Goal: Task Accomplishment & Management: Complete application form

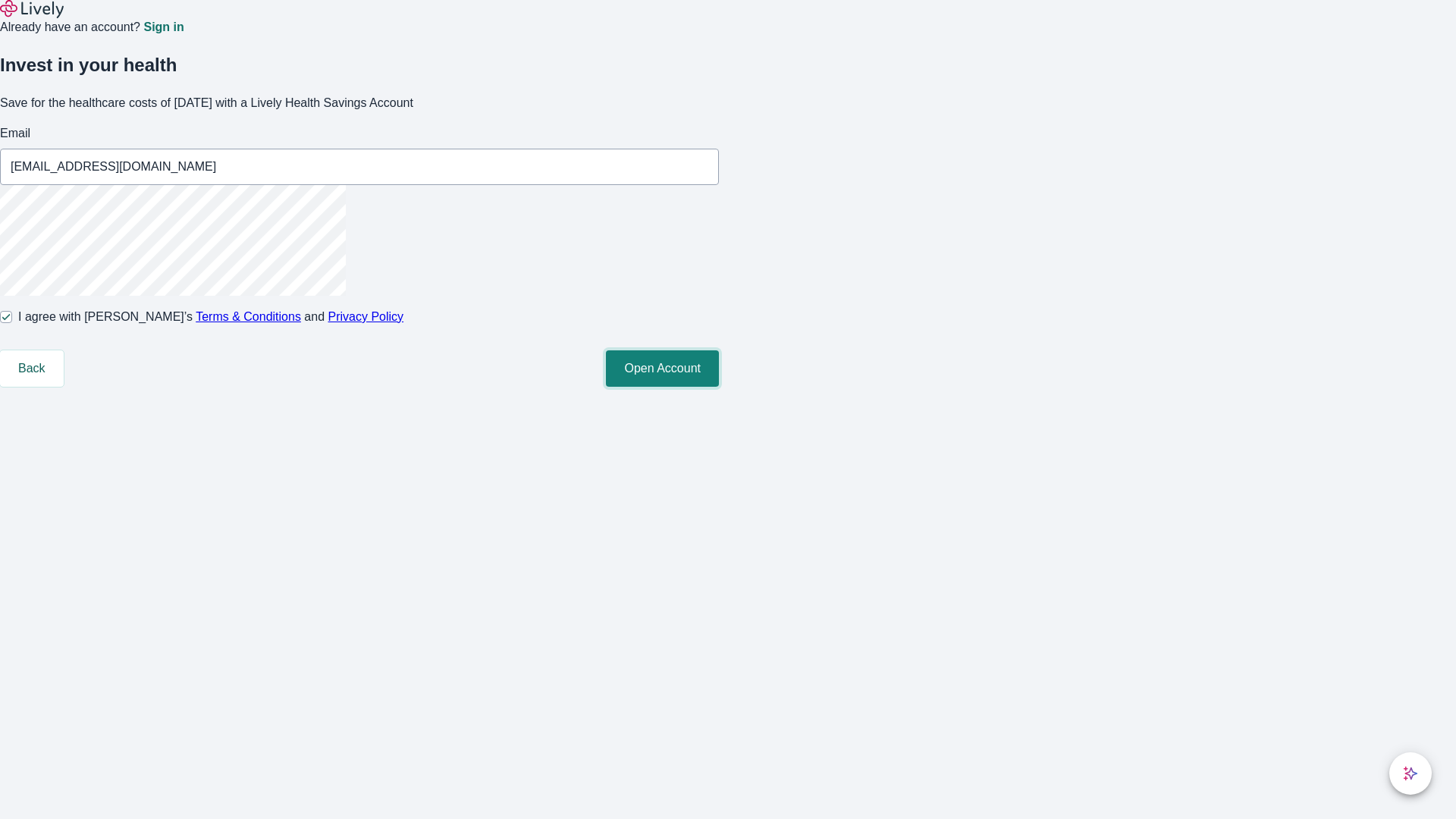
click at [719, 387] on button "Open Account" at bounding box center [662, 369] width 113 height 37
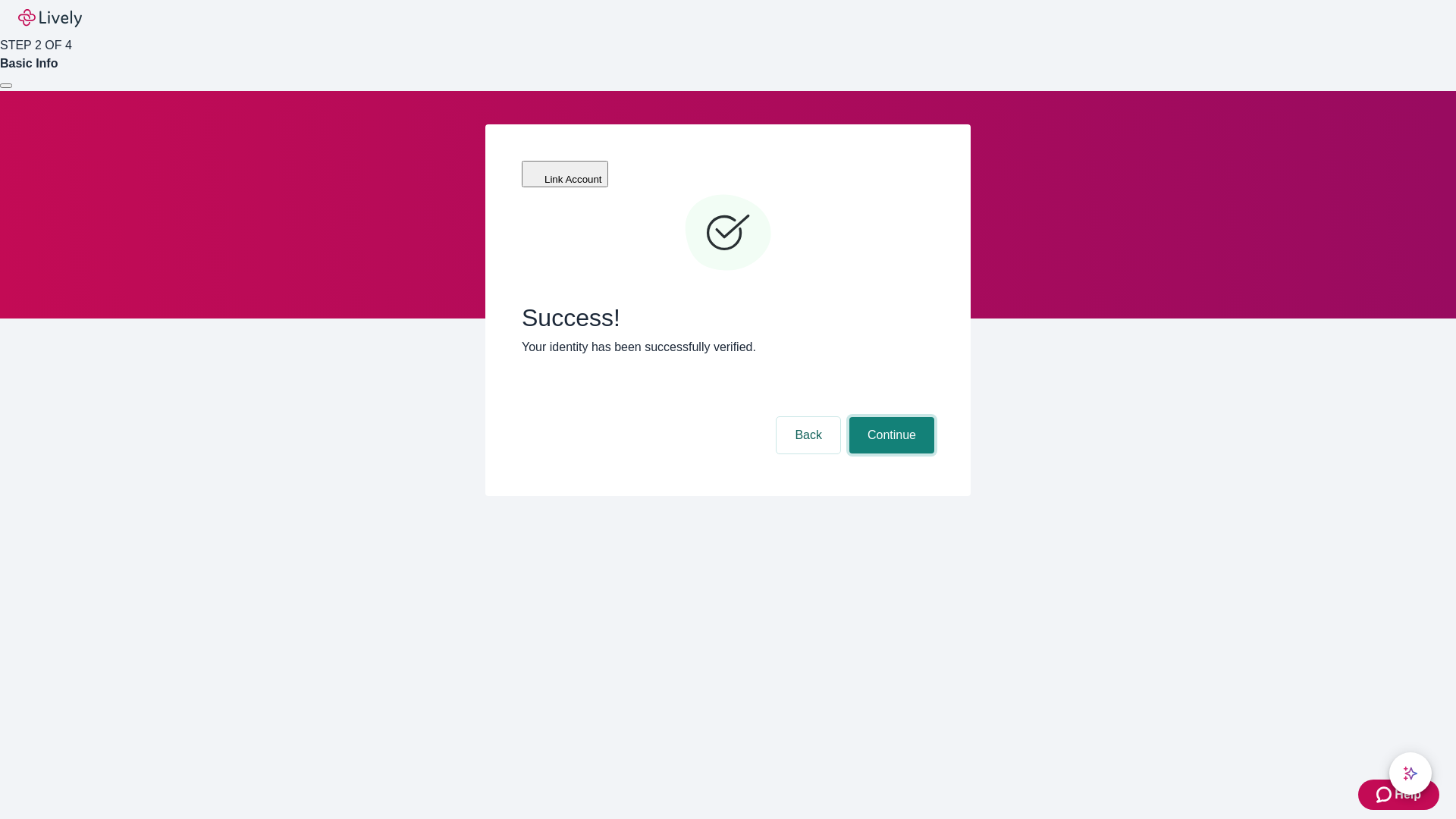
click at [889, 417] on button "Continue" at bounding box center [892, 436] width 85 height 37
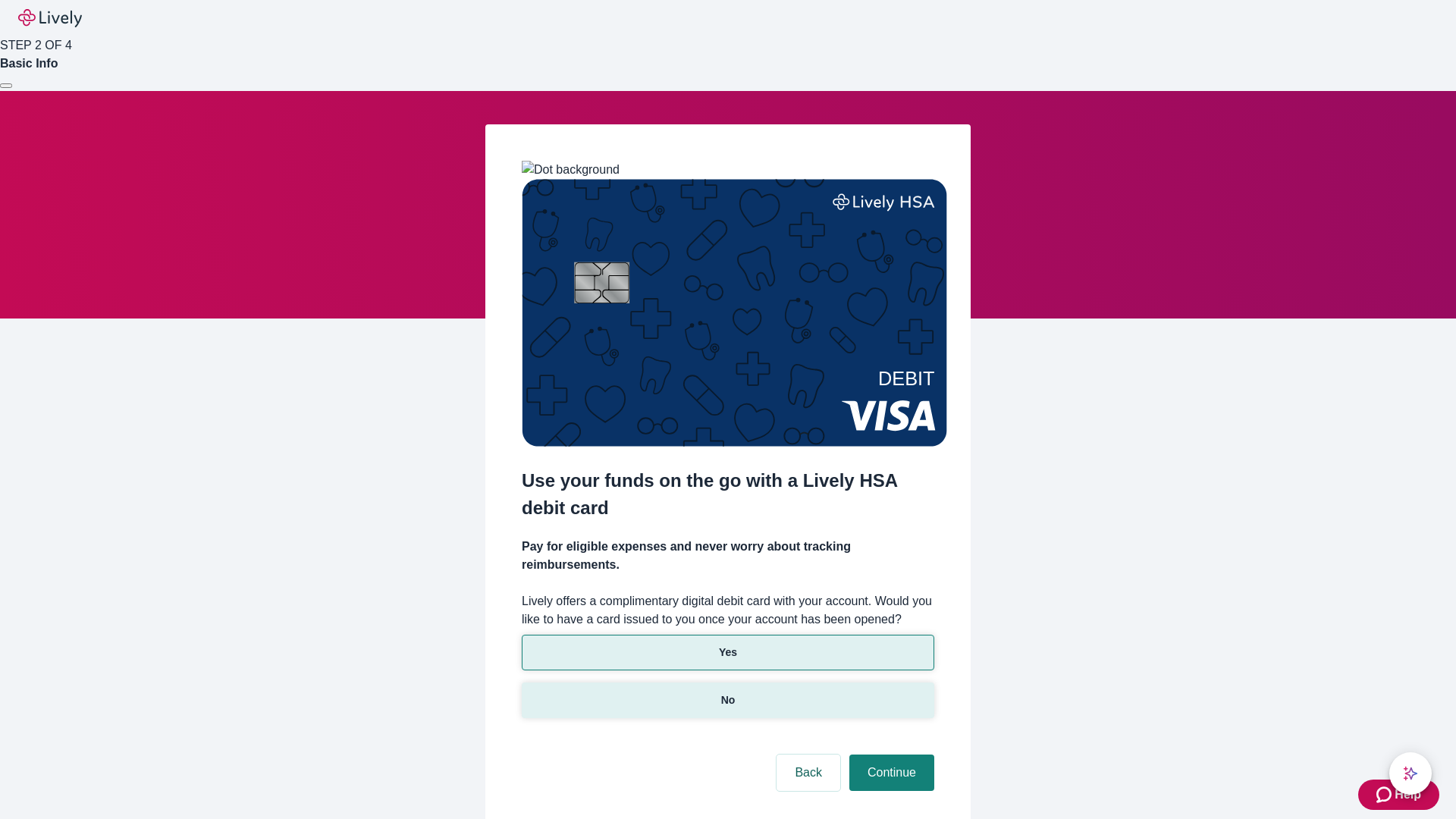
click at [727, 693] on p "No" at bounding box center [728, 700] width 14 height 16
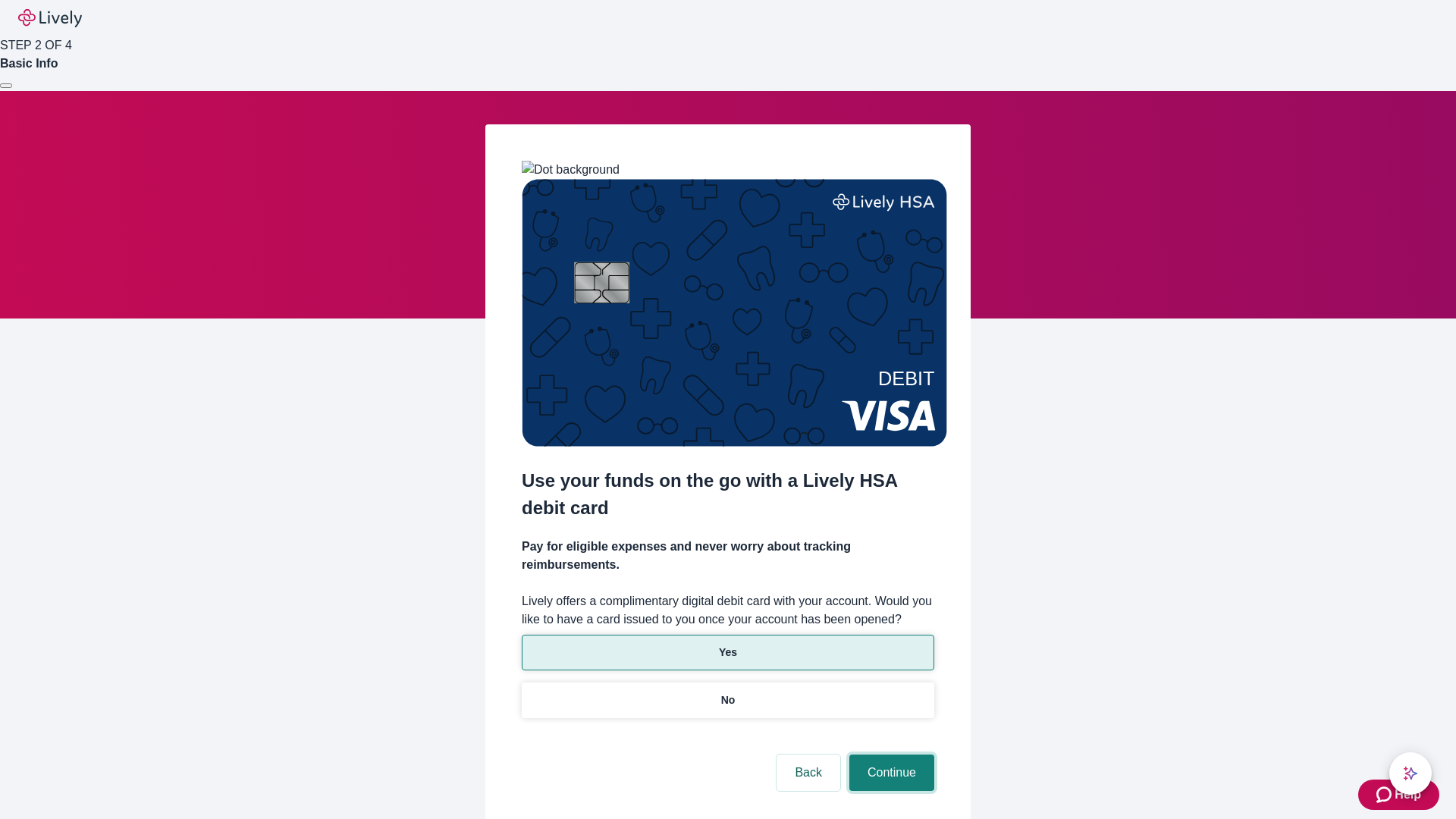
click at [889, 755] on button "Continue" at bounding box center [892, 773] width 85 height 37
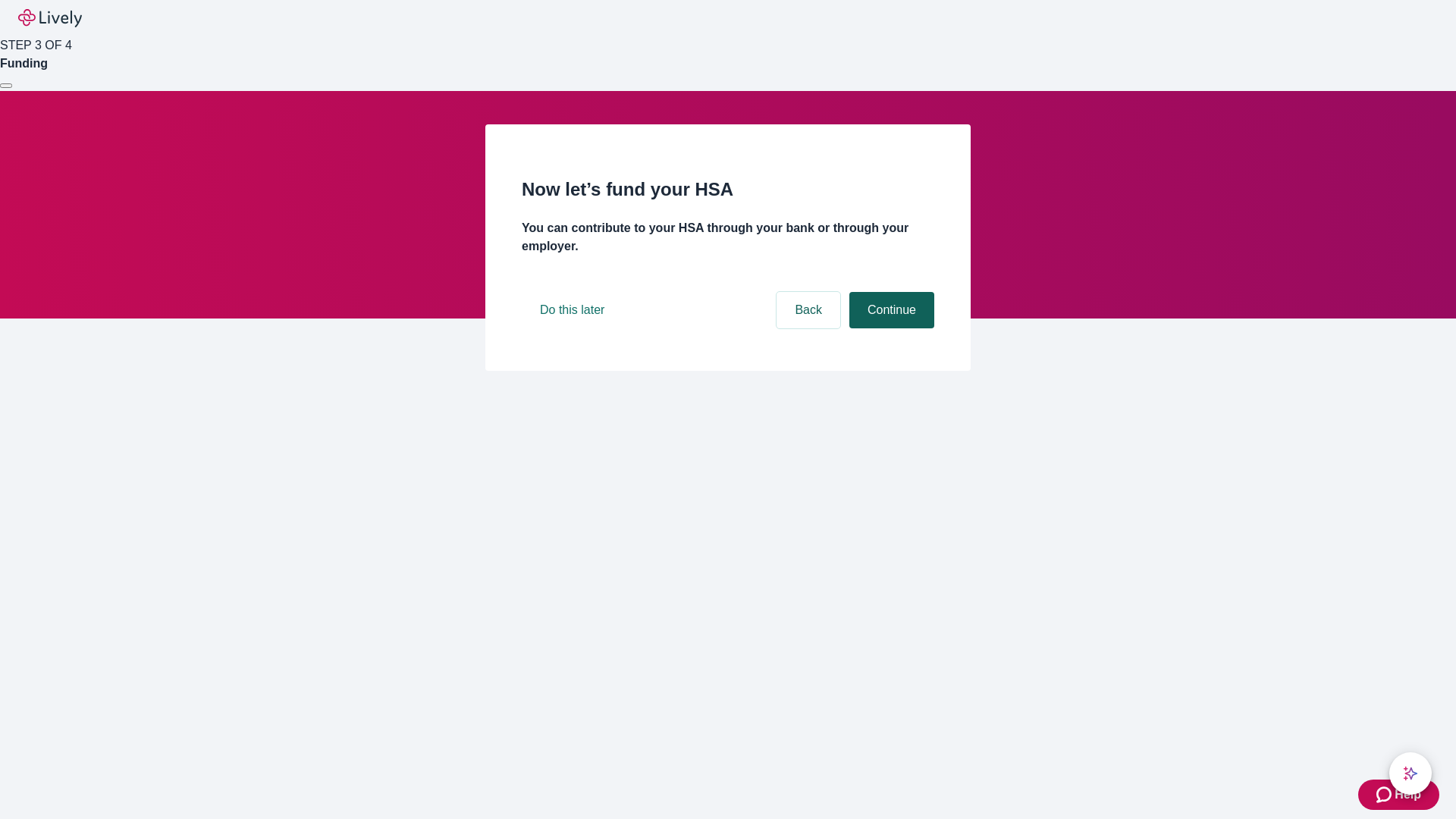
click at [889, 328] on button "Continue" at bounding box center [892, 310] width 85 height 37
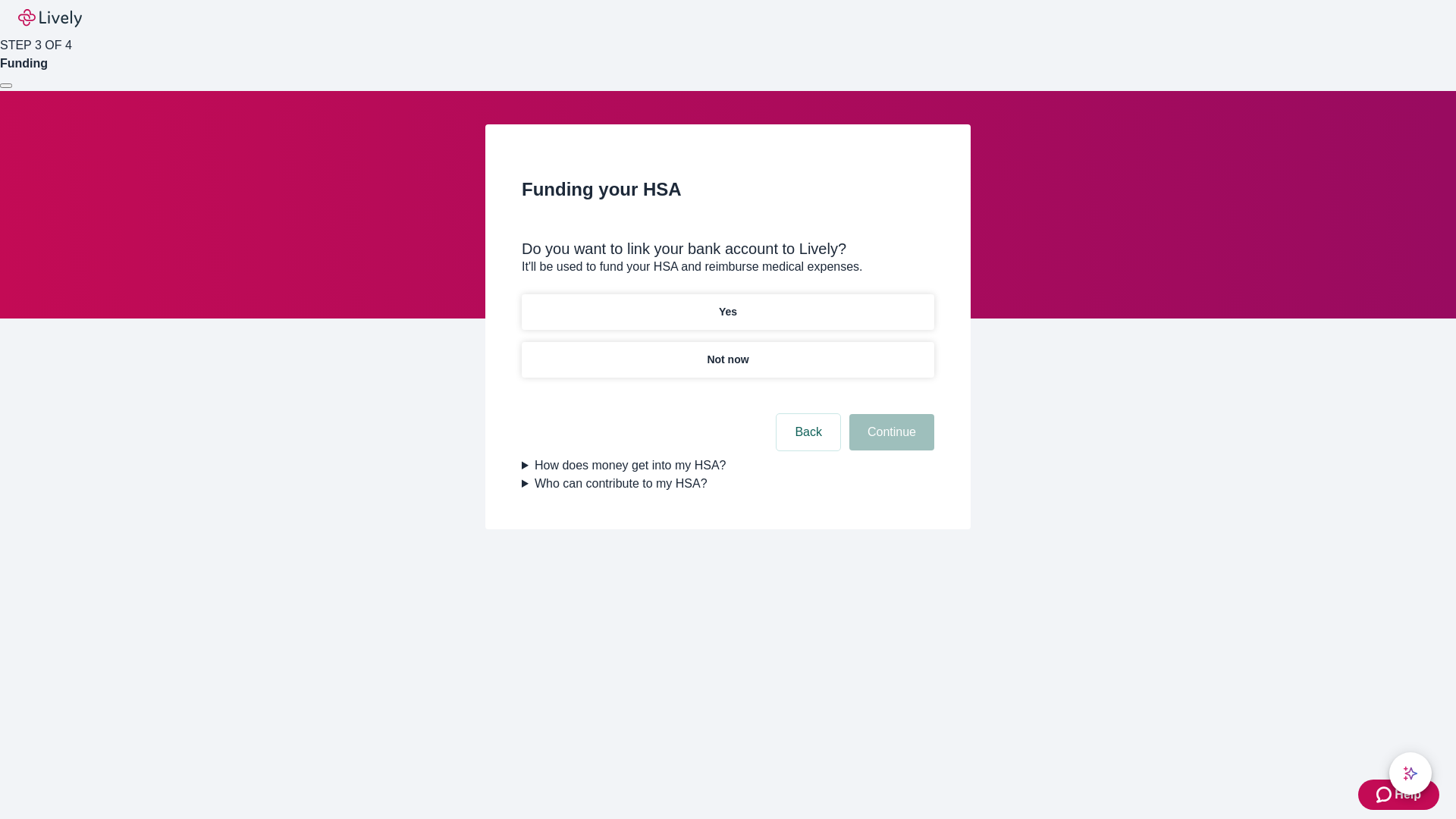
click at [727, 304] on p "Yes" at bounding box center [728, 312] width 18 height 16
click at [889, 414] on button "Continue" at bounding box center [892, 433] width 85 height 37
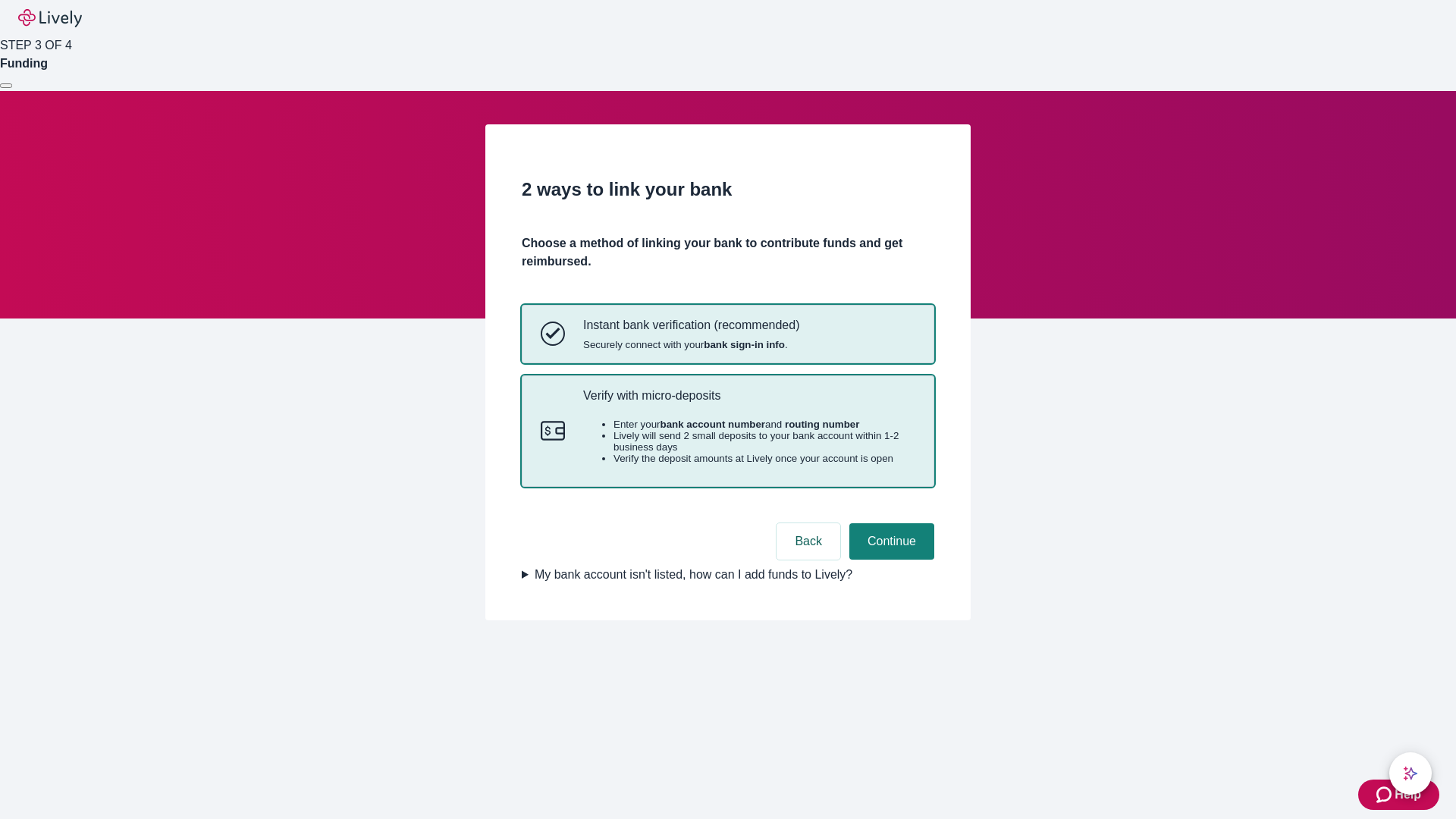
click at [749, 403] on p "Verify with micro-deposits" at bounding box center [749, 395] width 332 height 14
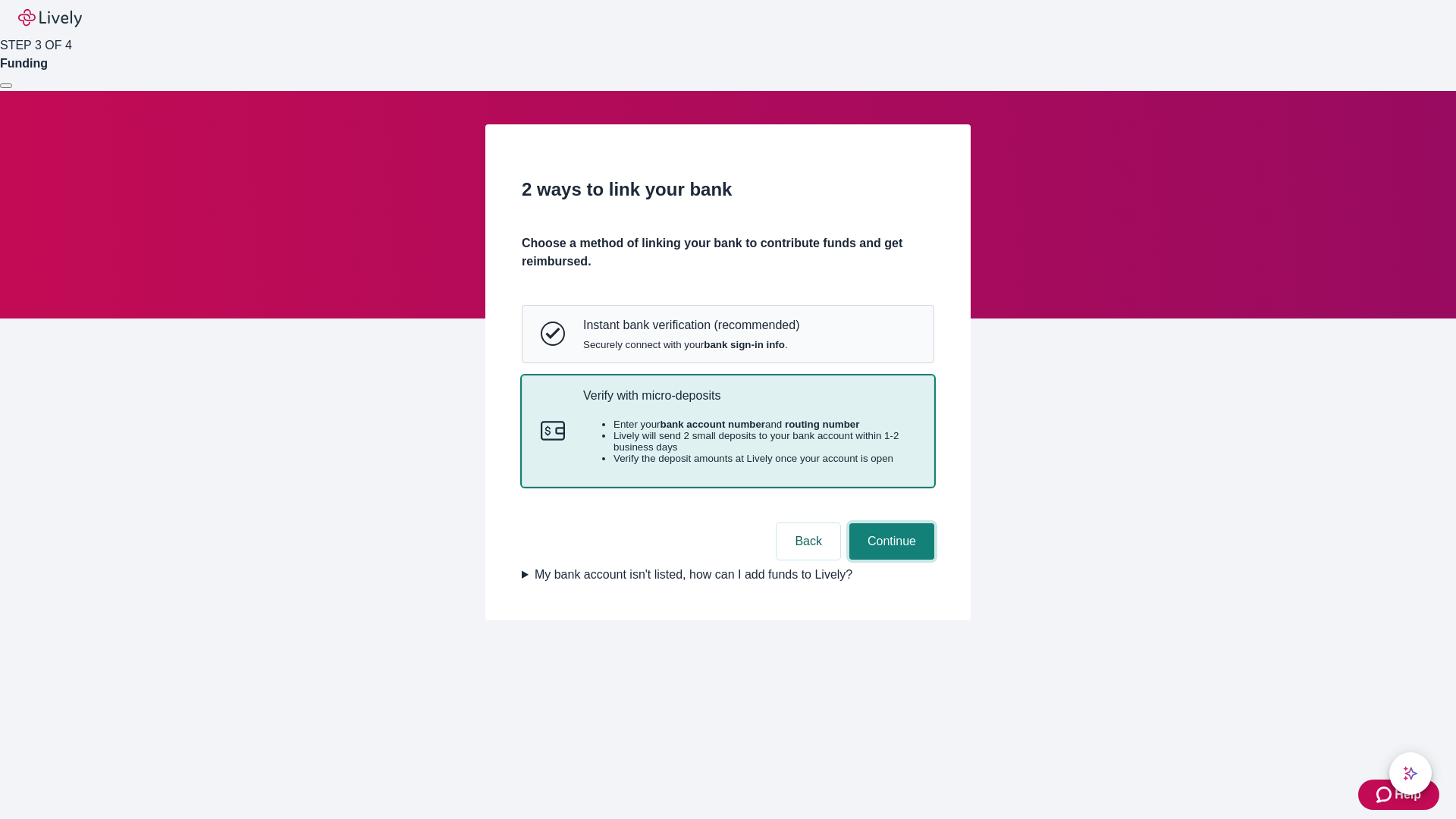
click at [889, 560] on button "Continue" at bounding box center [892, 542] width 85 height 37
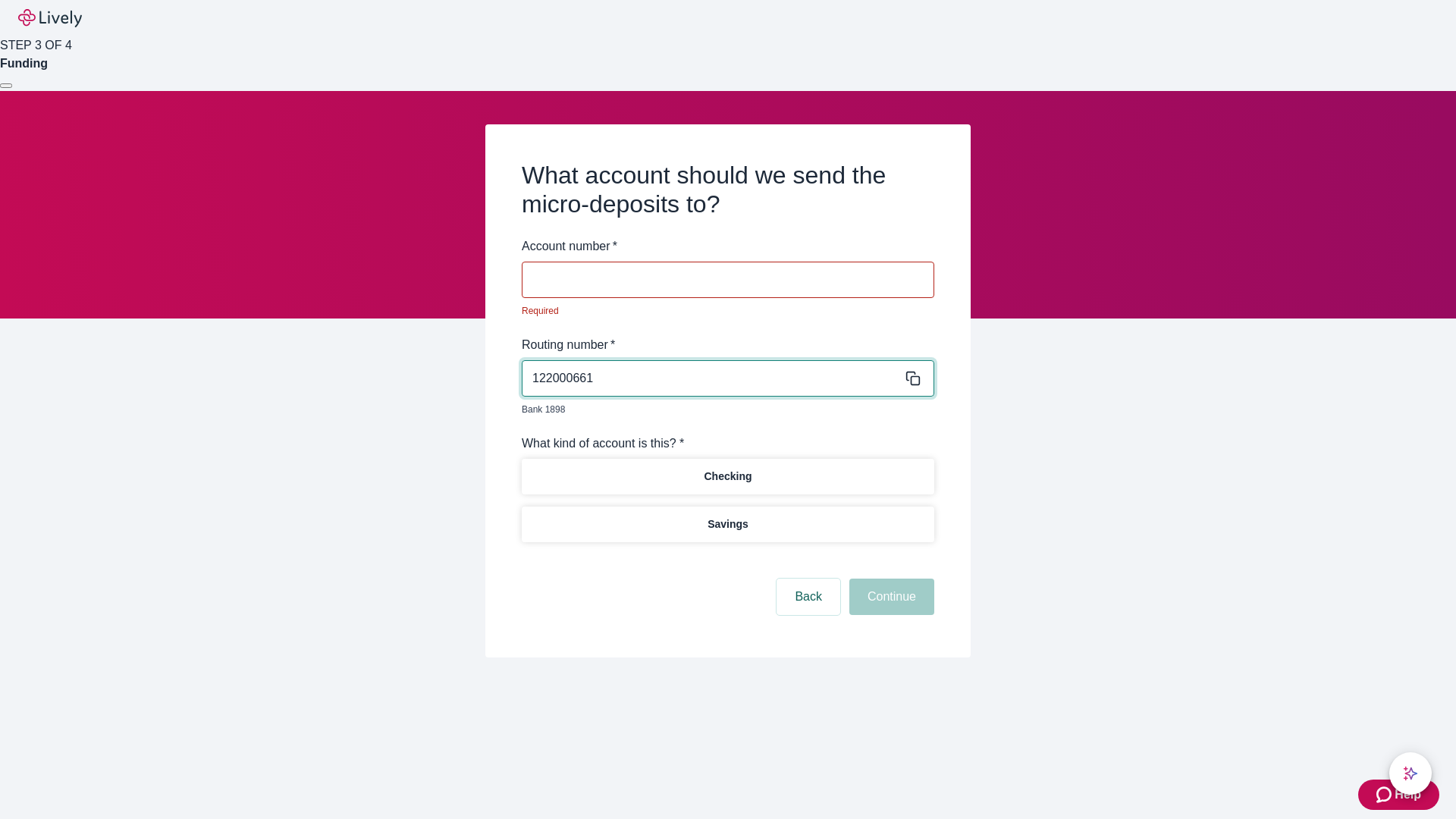
type input "122000661"
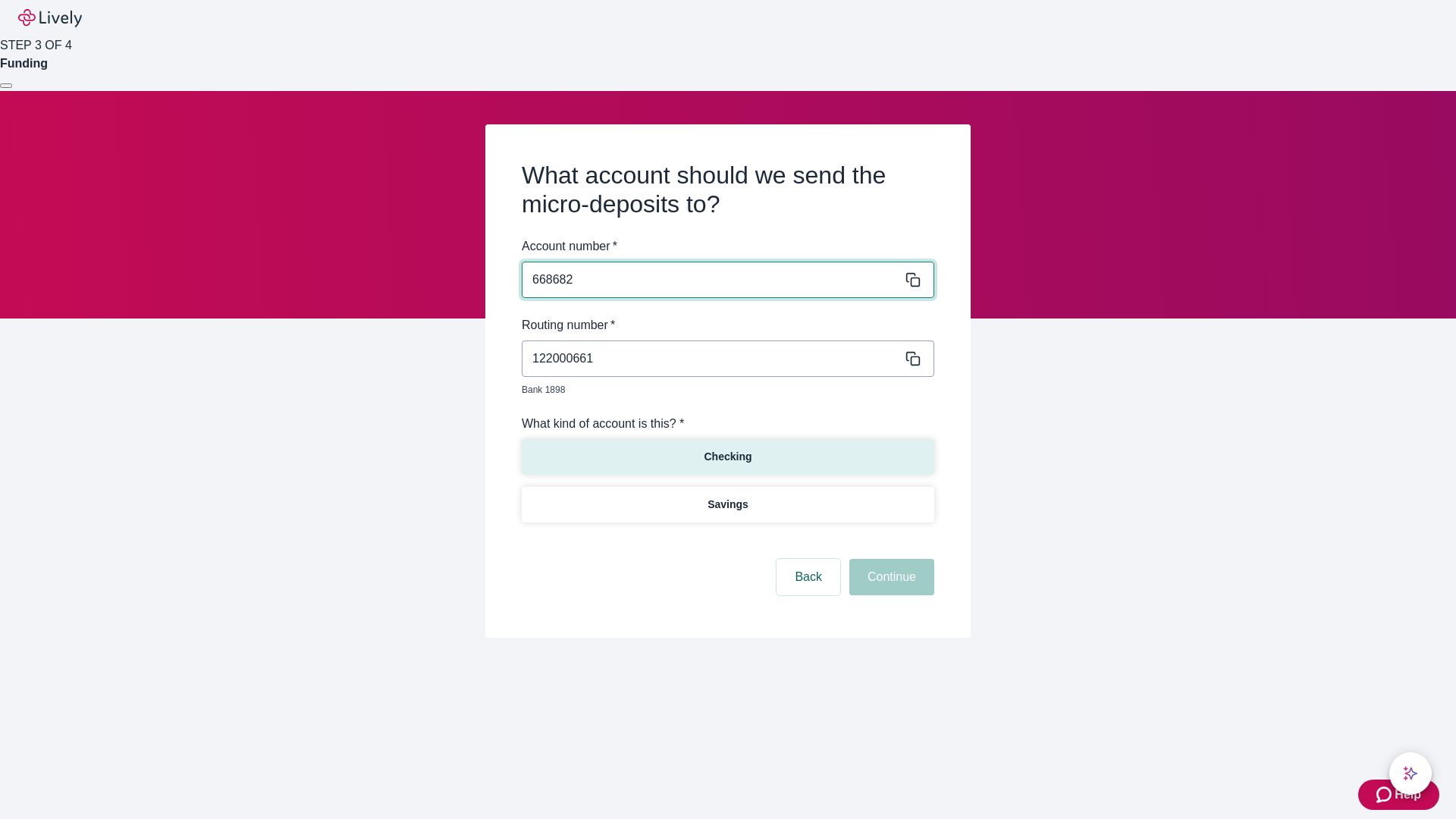
type input "668682"
click at [727, 449] on p "Checking" at bounding box center [727, 456] width 48 height 16
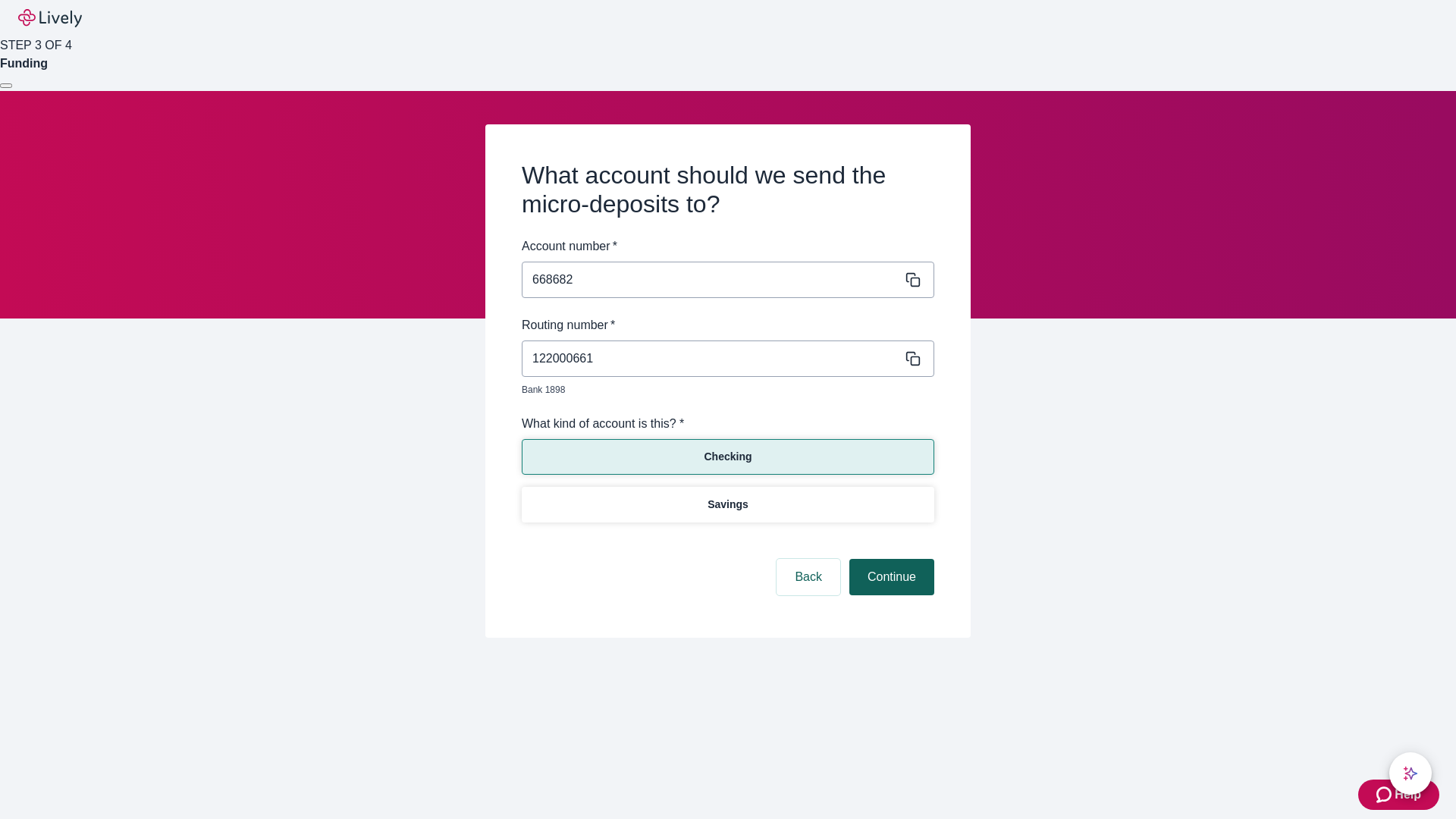
click at [889, 560] on button "Continue" at bounding box center [892, 577] width 85 height 37
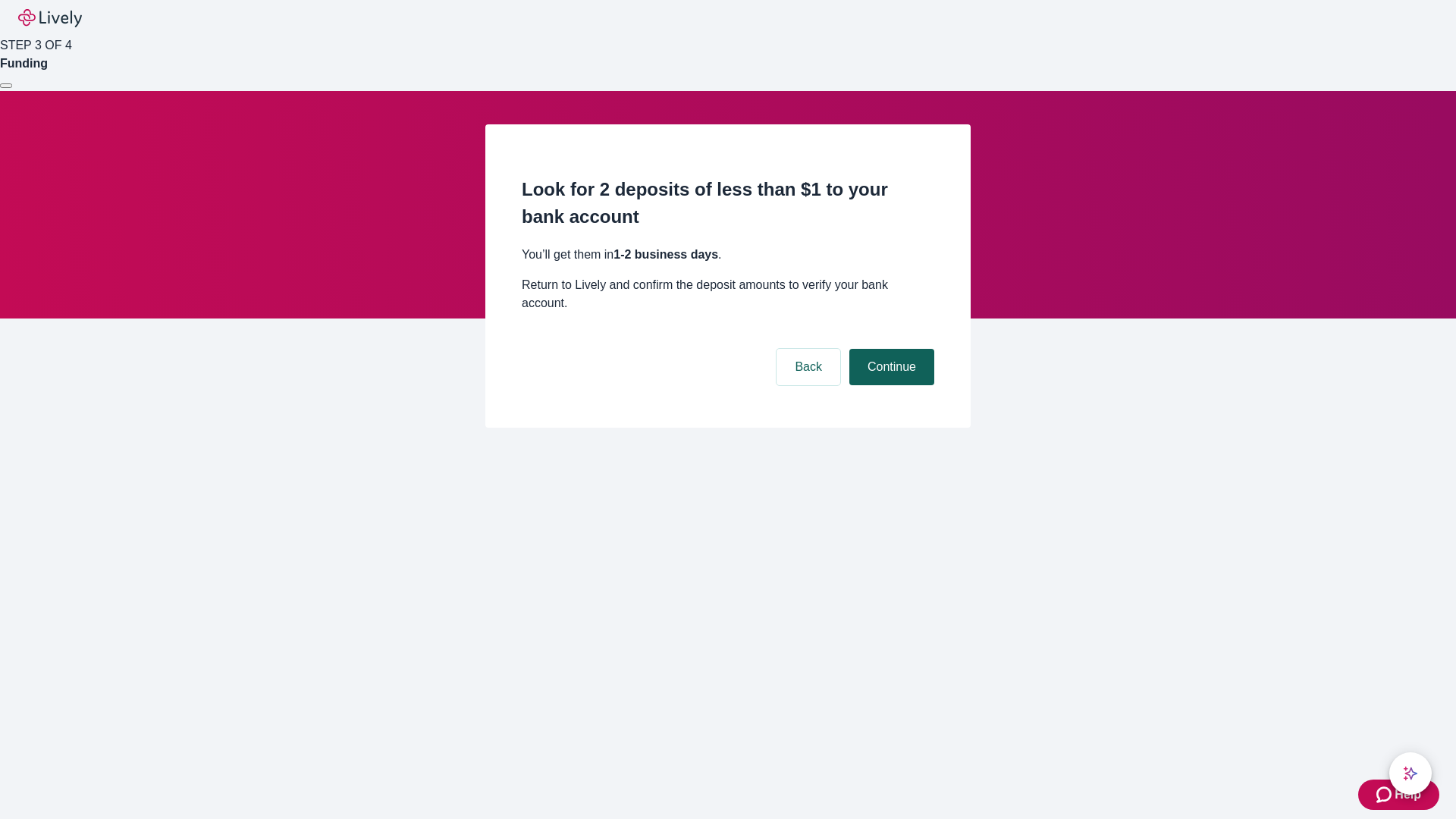
click at [889, 349] on button "Continue" at bounding box center [892, 367] width 85 height 37
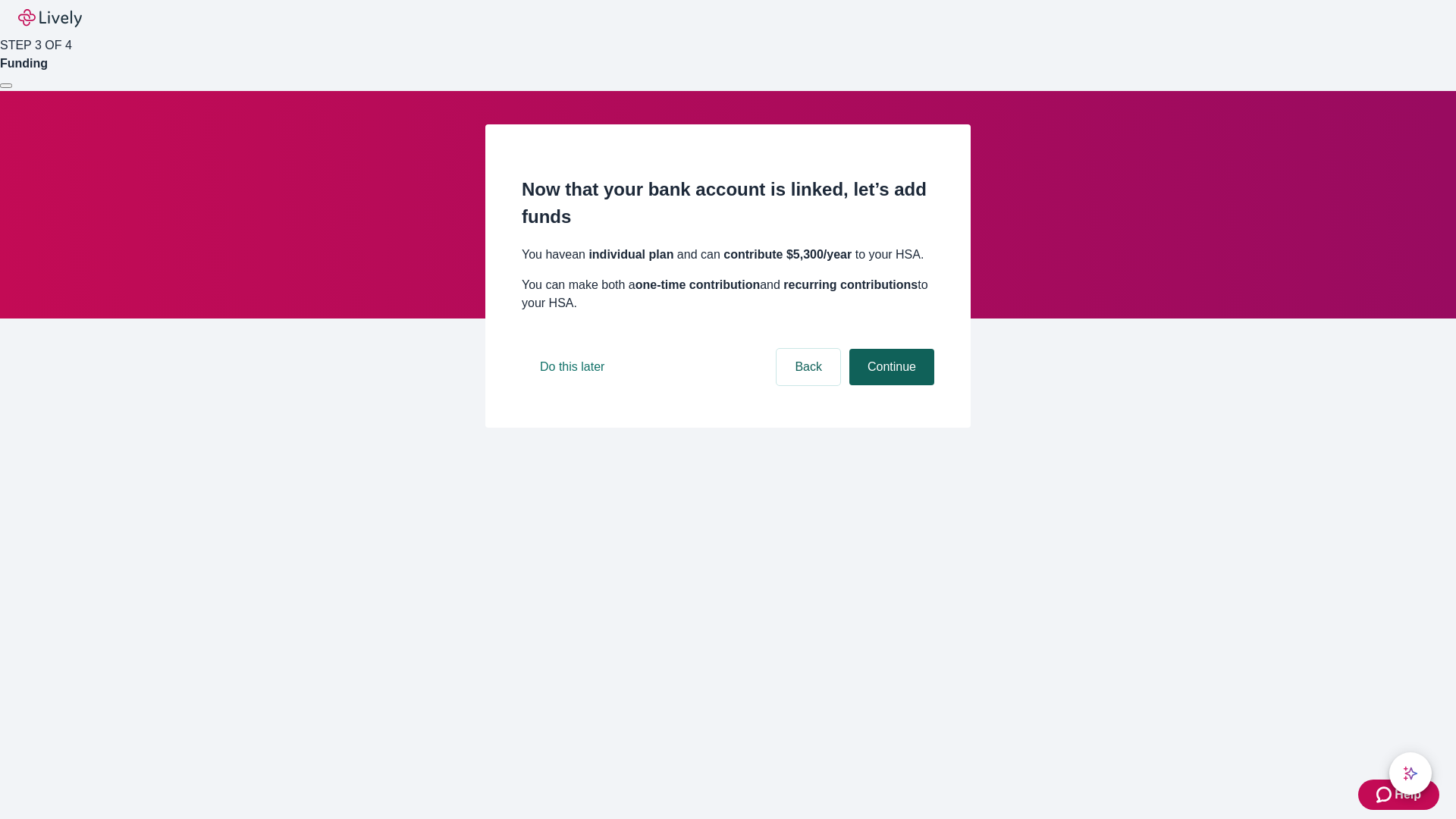
click at [889, 386] on button "Continue" at bounding box center [892, 367] width 85 height 37
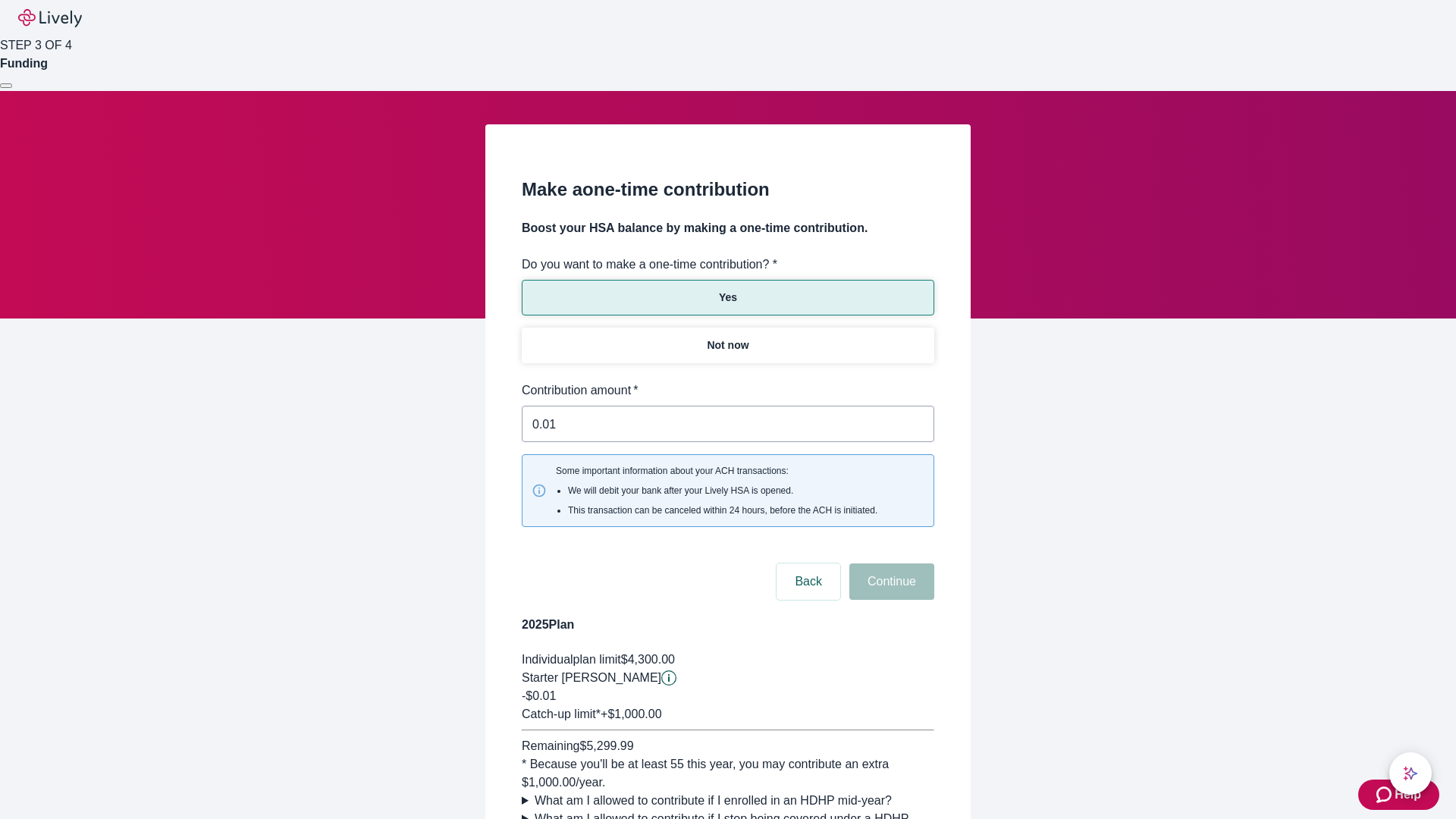
type input "0.01"
click at [889, 564] on button "Continue" at bounding box center [892, 582] width 85 height 37
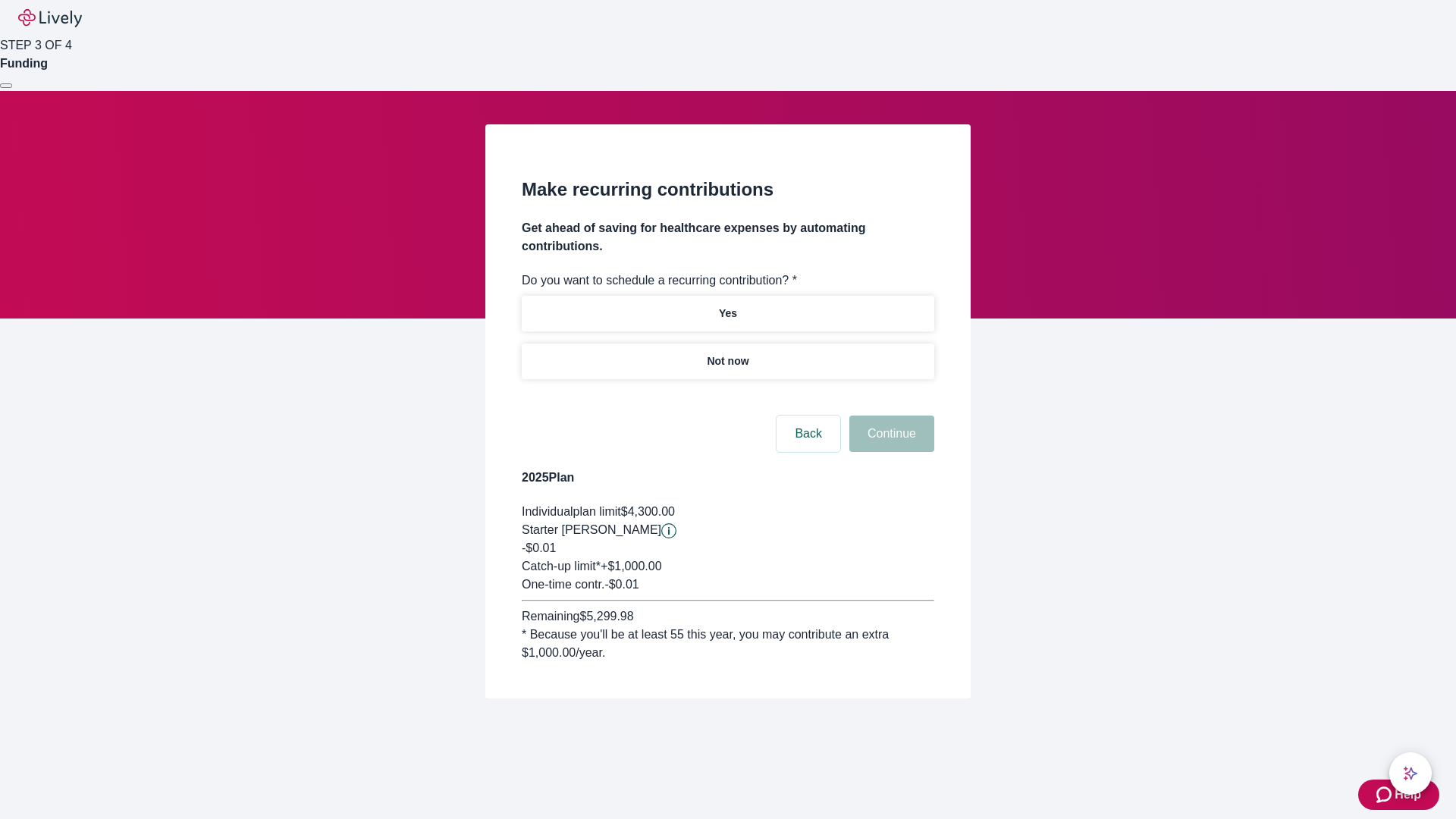
click at [727, 354] on p "Not now" at bounding box center [727, 361] width 42 height 16
click at [889, 416] on button "Continue" at bounding box center [892, 434] width 85 height 37
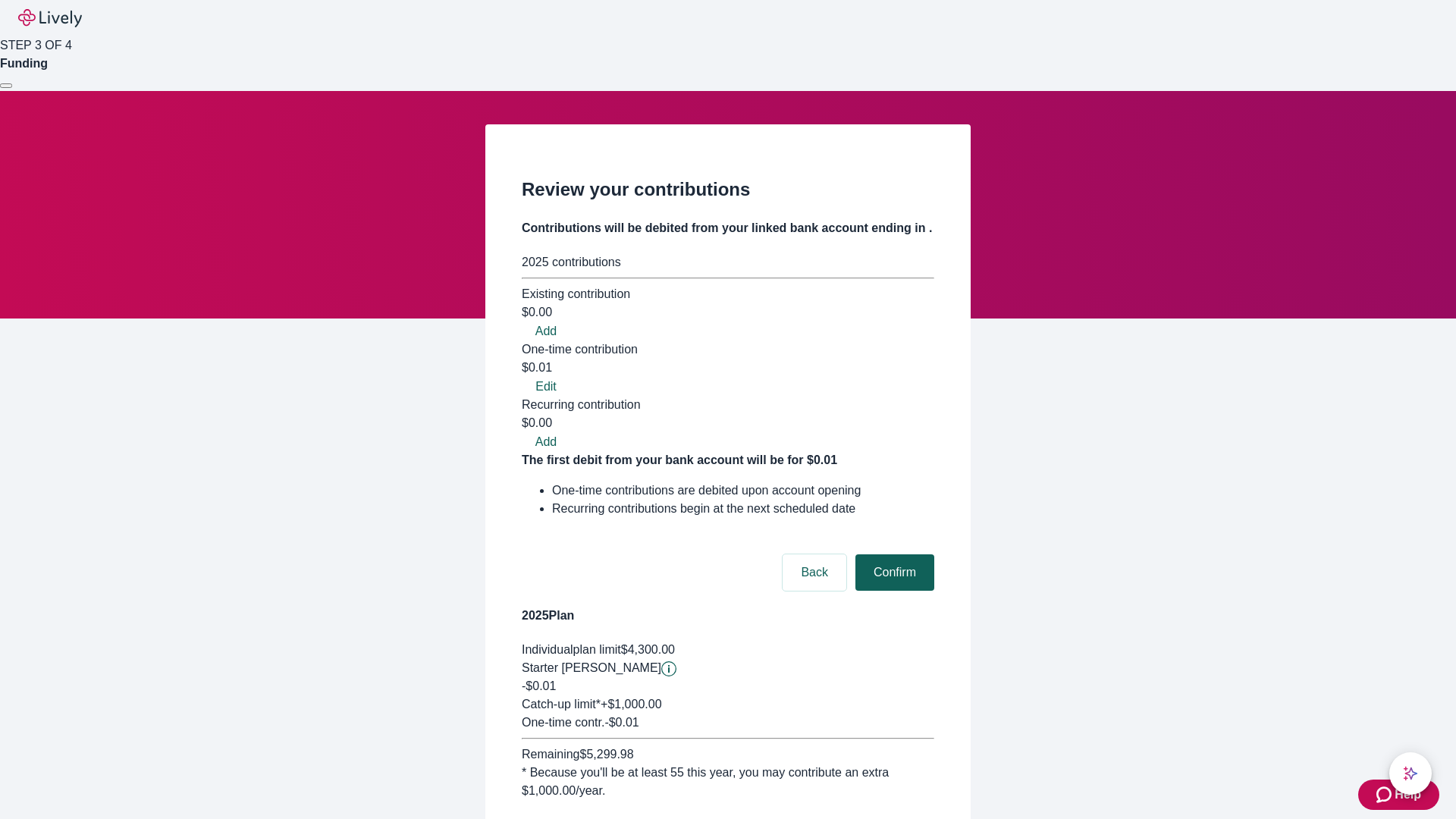
click at [892, 555] on button "Confirm" at bounding box center [895, 573] width 79 height 37
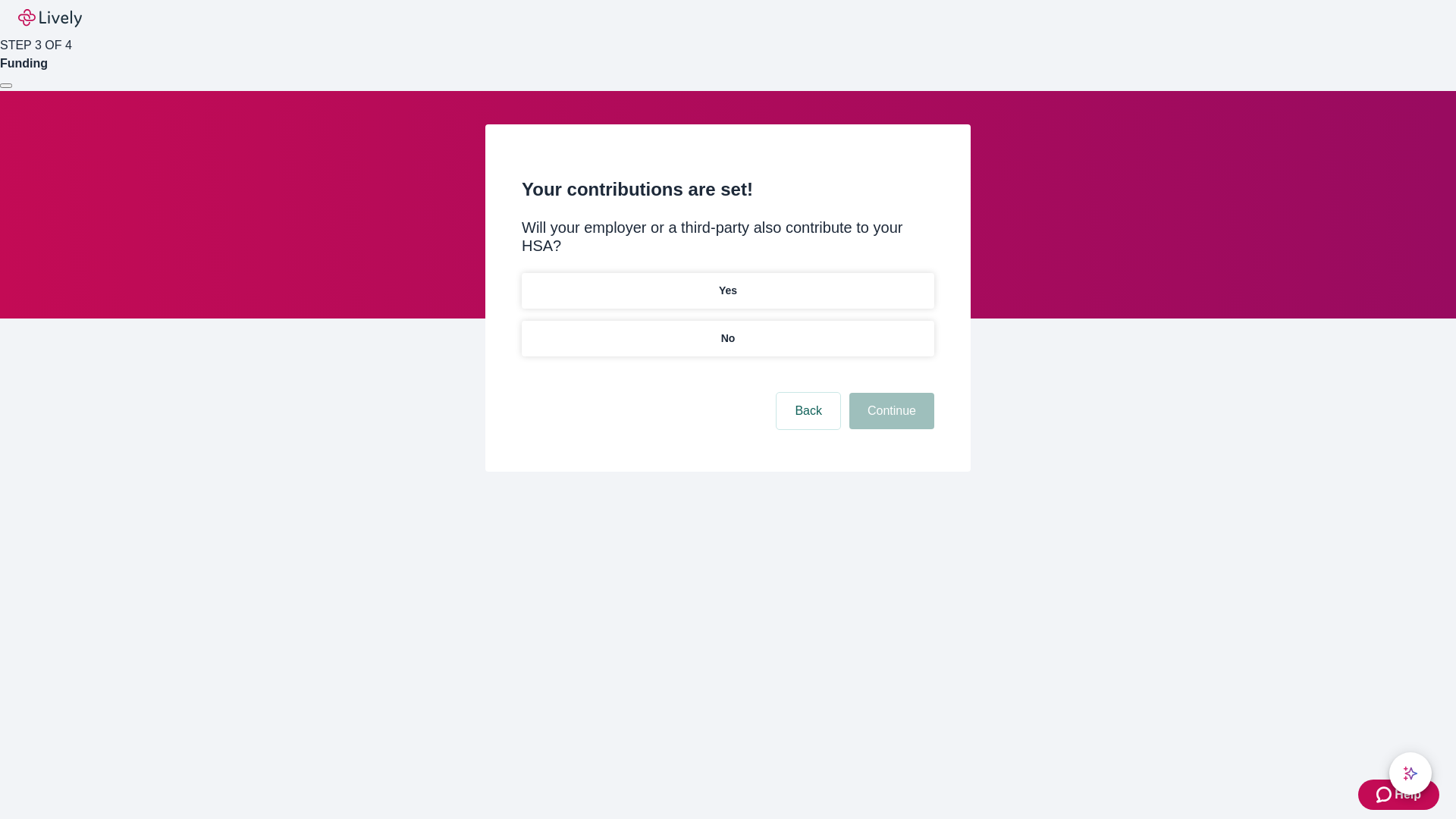
click at [727, 331] on p "No" at bounding box center [728, 338] width 14 height 16
click at [889, 393] on button "Continue" at bounding box center [892, 411] width 85 height 37
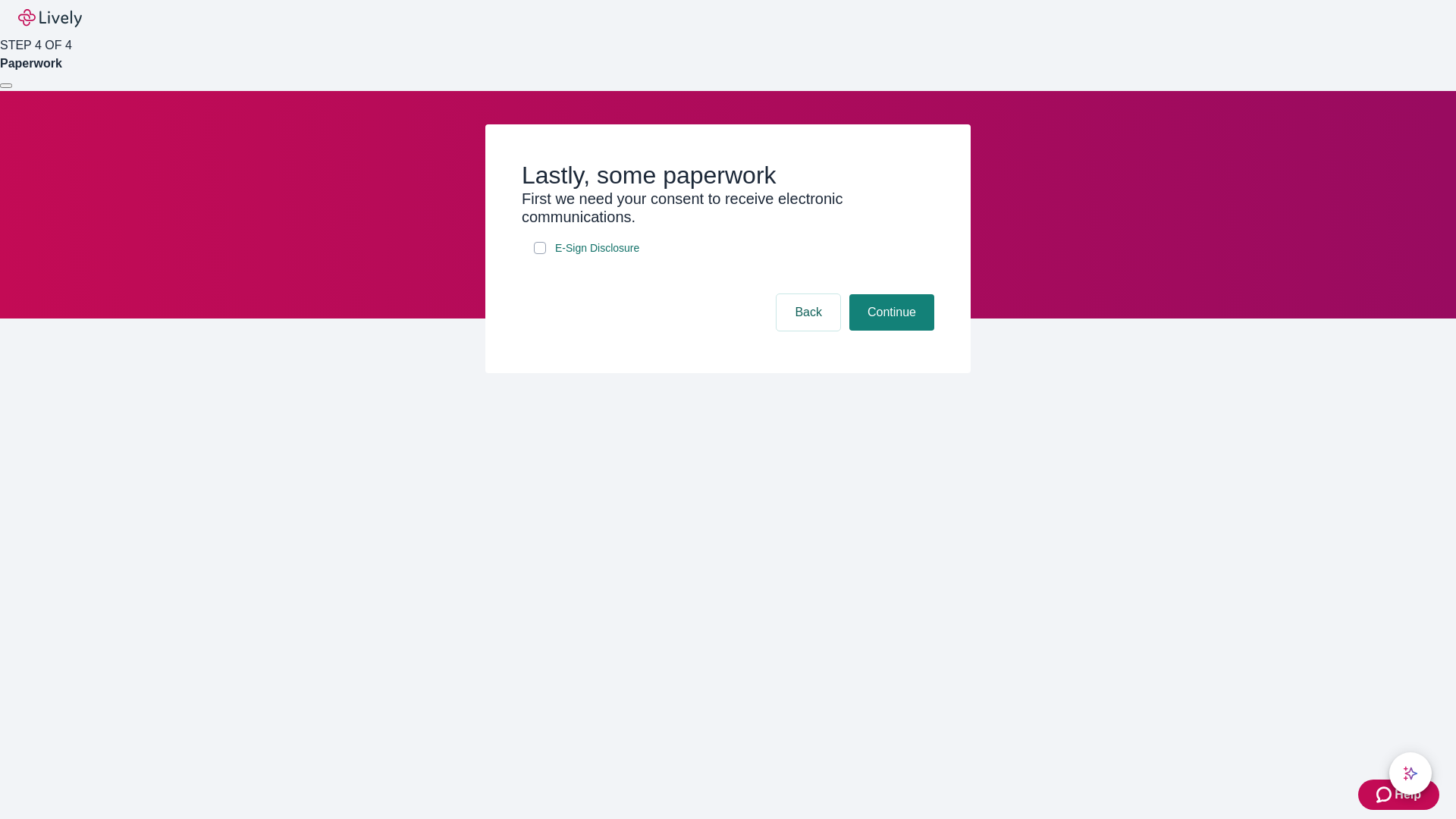
click at [540, 254] on input "E-Sign Disclosure" at bounding box center [540, 248] width 12 height 12
checkbox input "true"
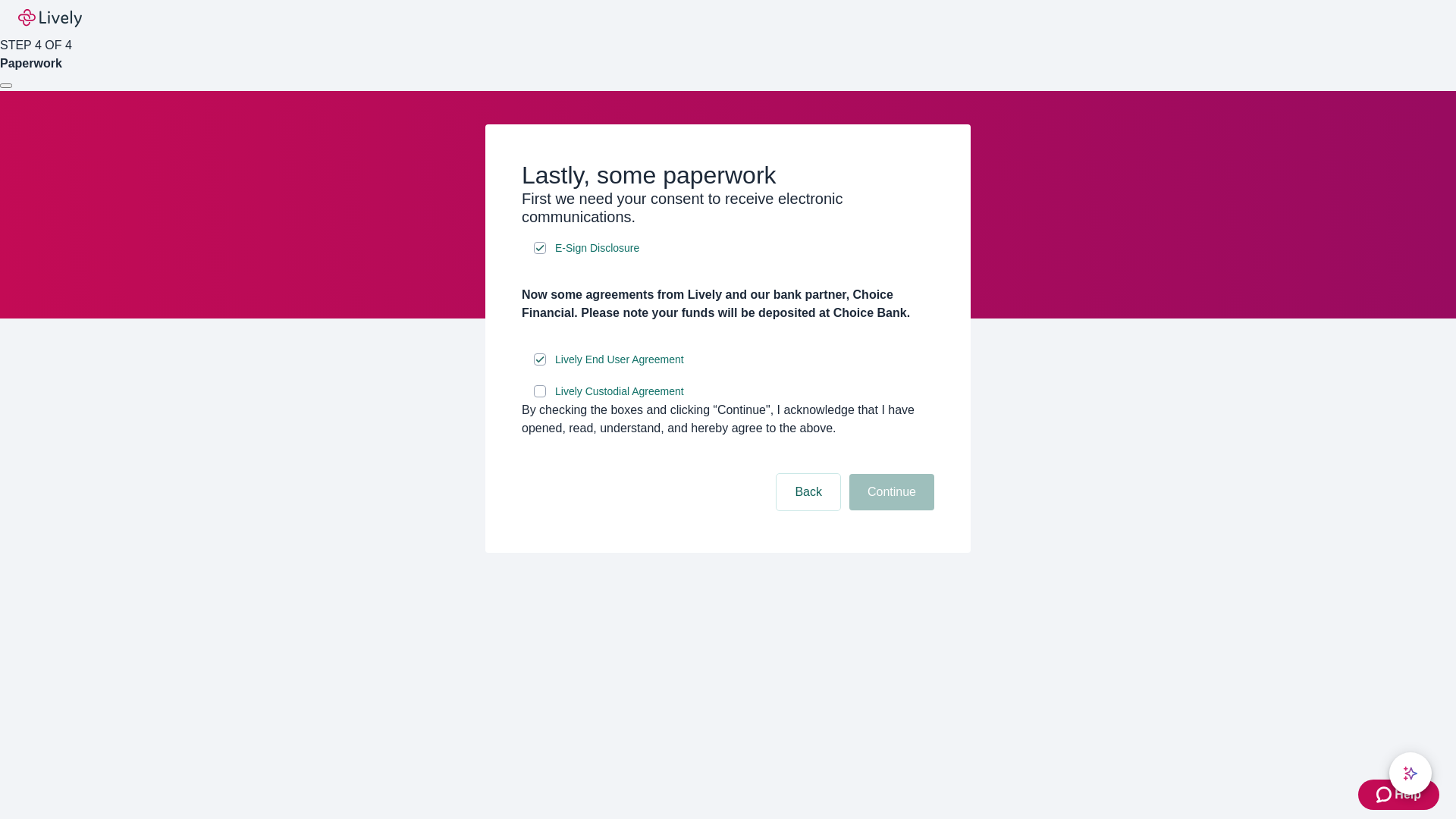
click at [540, 398] on input "Lively Custodial Agreement" at bounding box center [540, 392] width 12 height 12
checkbox input "true"
click at [889, 510] on button "Continue" at bounding box center [892, 492] width 85 height 37
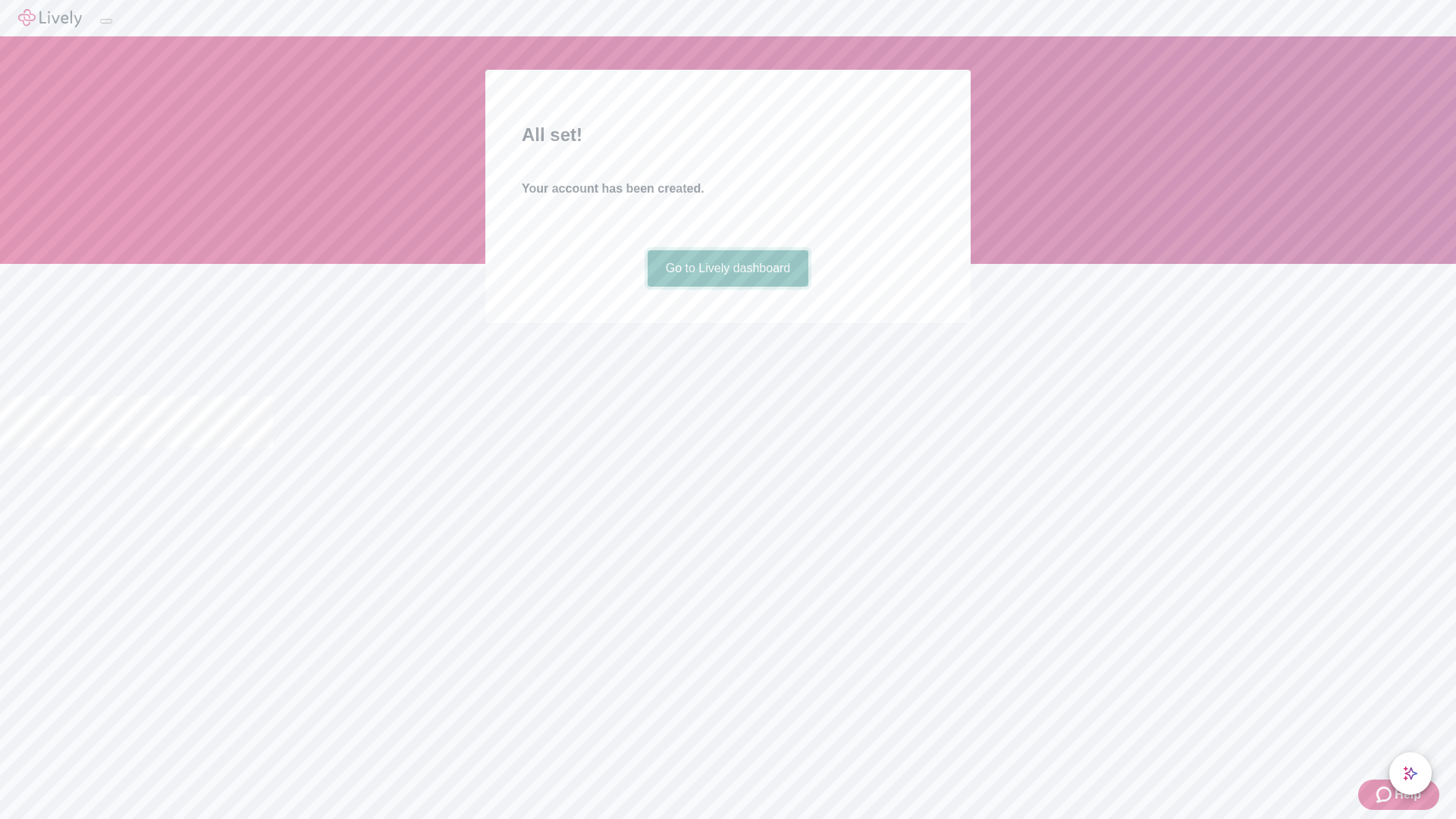
click at [727, 286] on link "Go to Lively dashboard" at bounding box center [728, 269] width 161 height 37
